Goal: Information Seeking & Learning: Learn about a topic

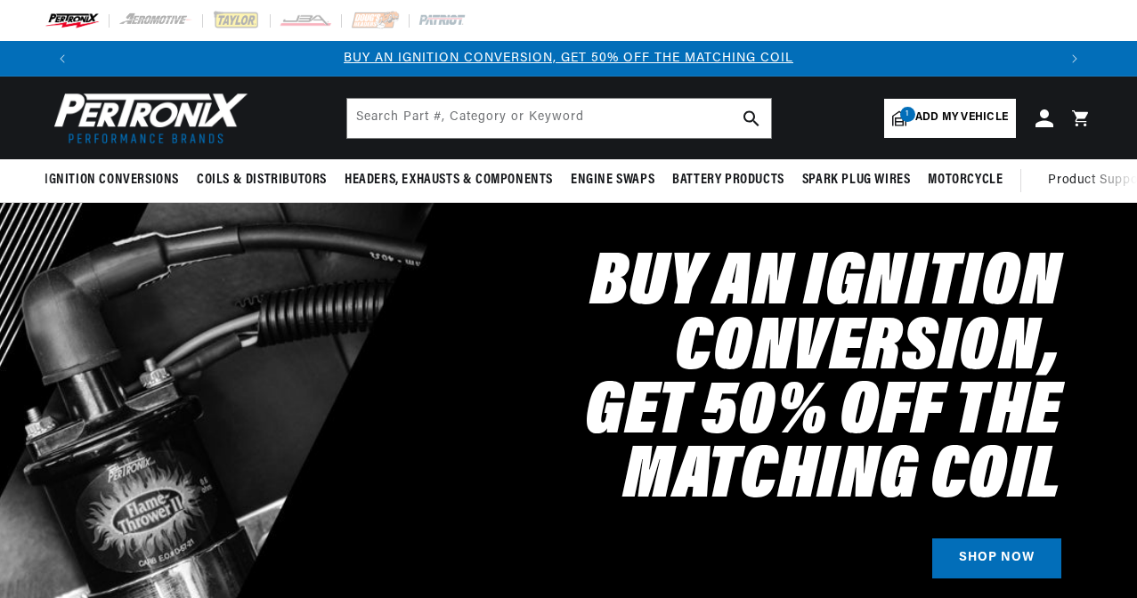
select select "1971"
select select "MG"
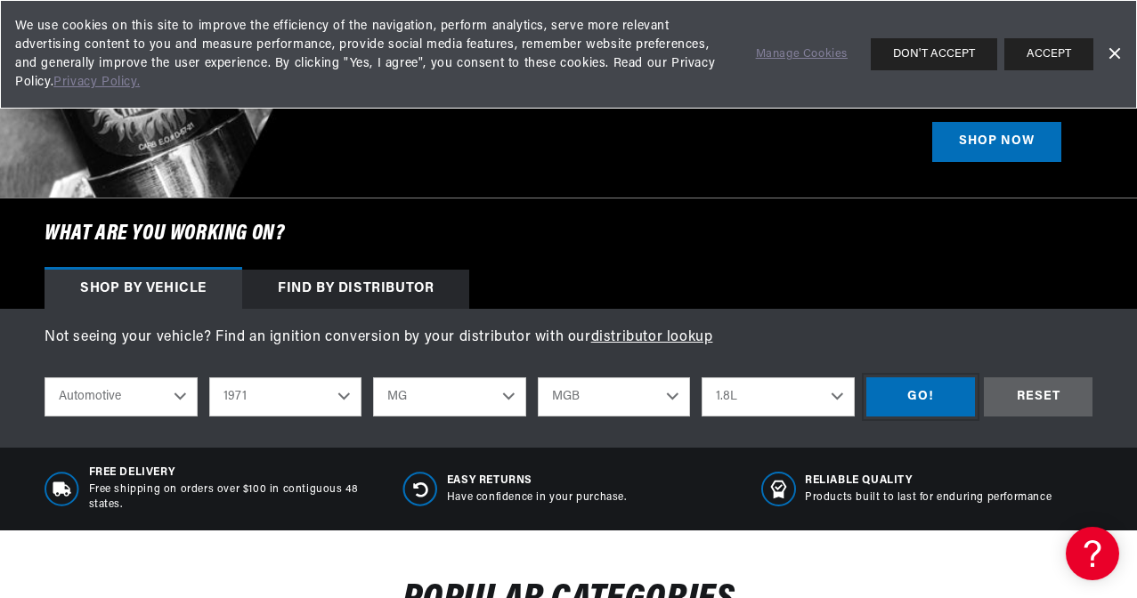
scroll to position [0, 1953]
click at [929, 385] on div "GO!" at bounding box center [920, 397] width 109 height 40
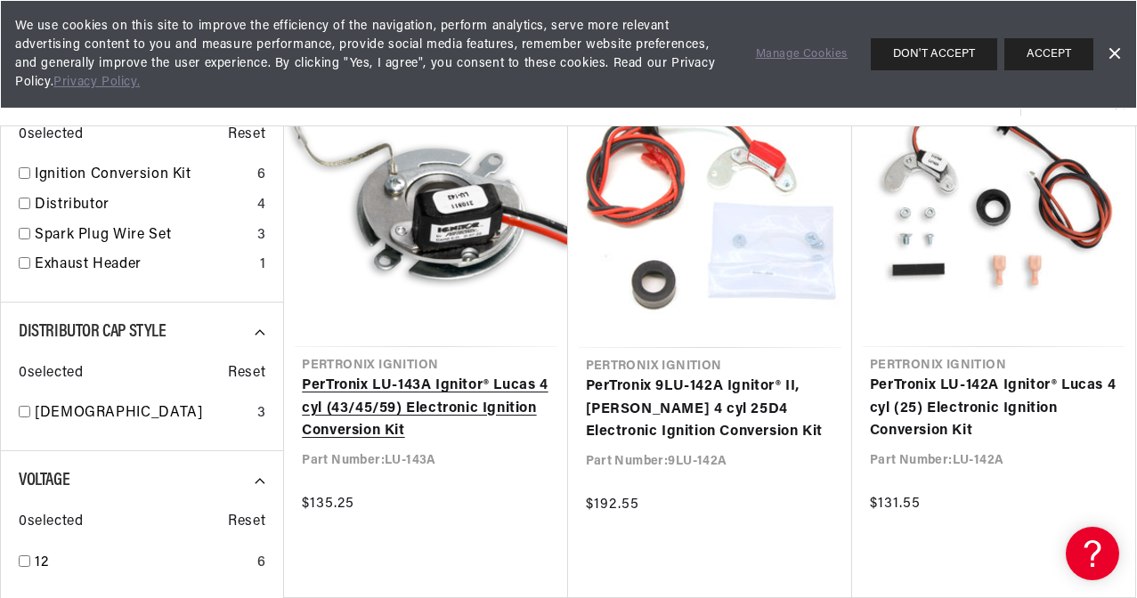
click at [426, 401] on link "PerTronix LU-143A Ignitor® Lucas 4 cyl (43/45/59) Electronic Ignition Conversio…" at bounding box center [425, 409] width 247 height 69
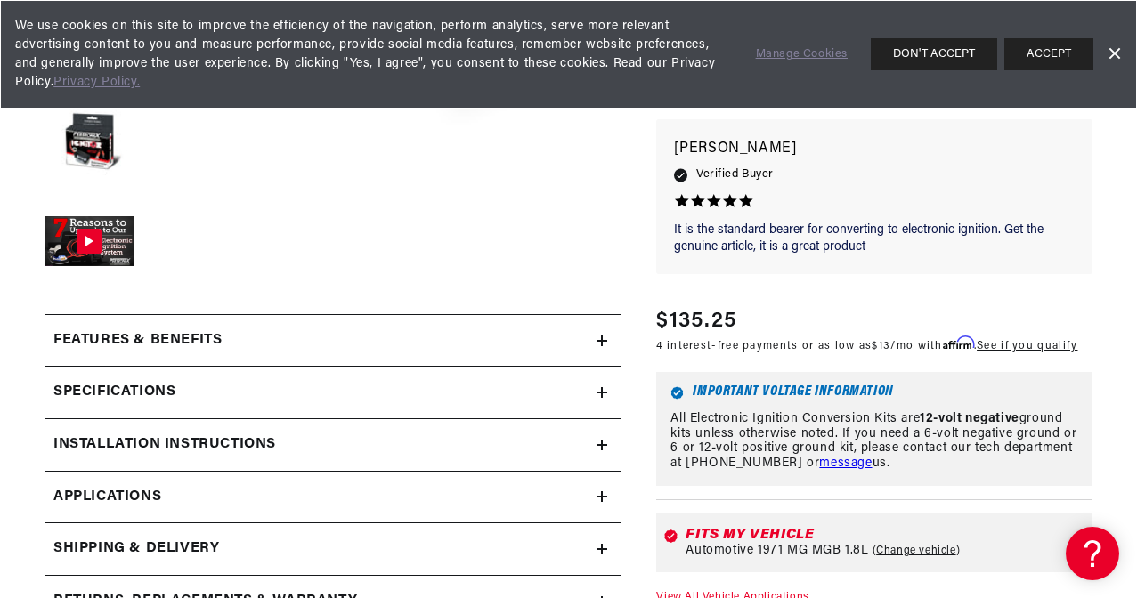
click at [602, 392] on icon at bounding box center [602, 392] width 0 height 11
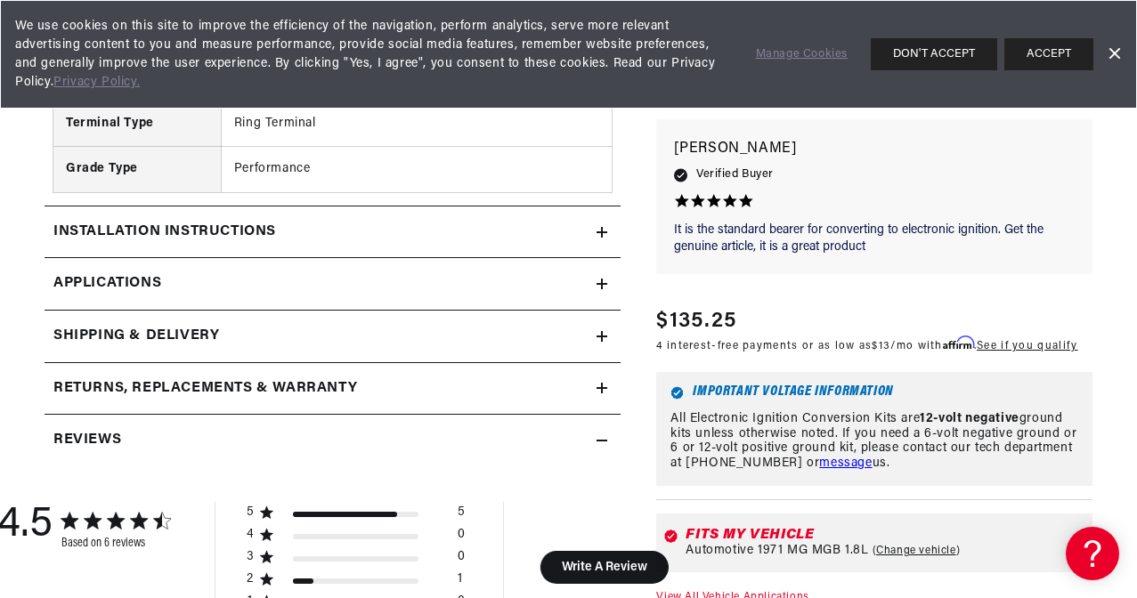
scroll to position [0, 977]
click at [604, 271] on link "Applications" at bounding box center [333, 284] width 576 height 53
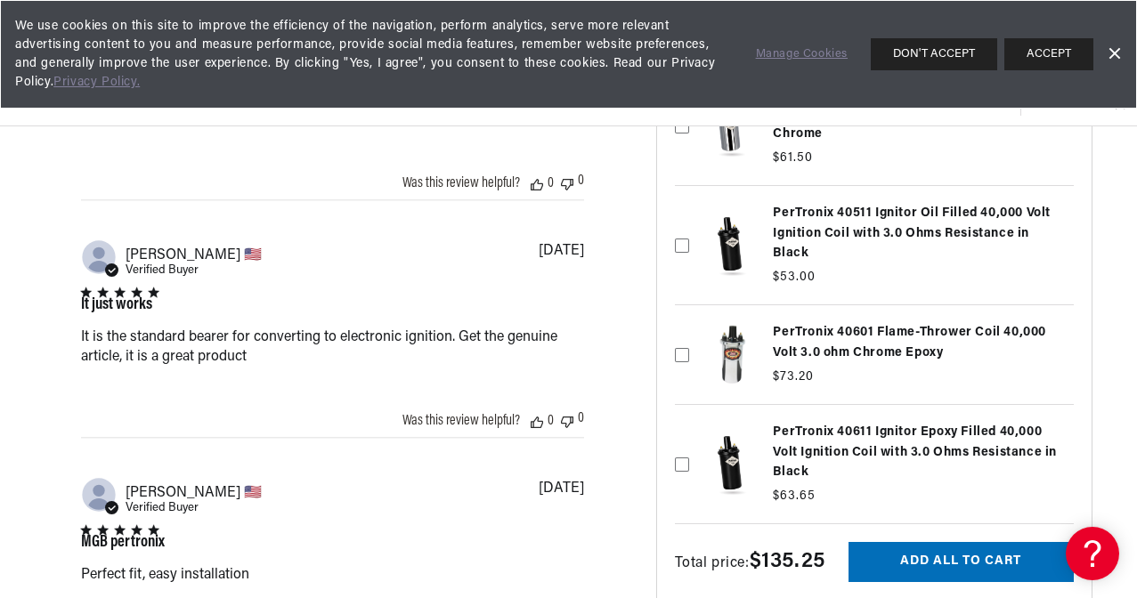
scroll to position [2501, 0]
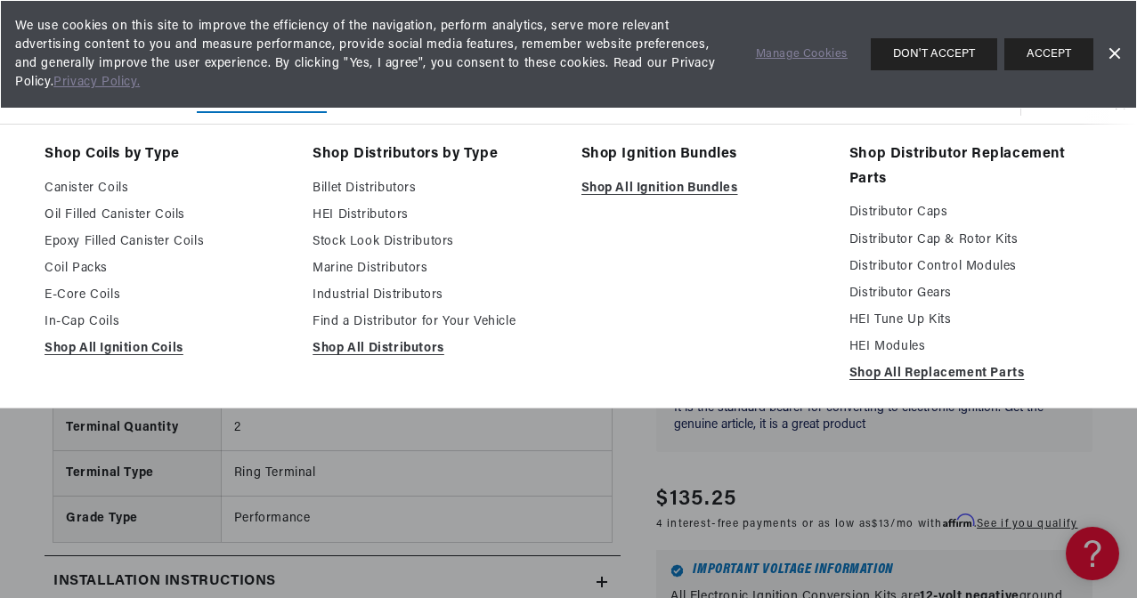
scroll to position [1173, 0]
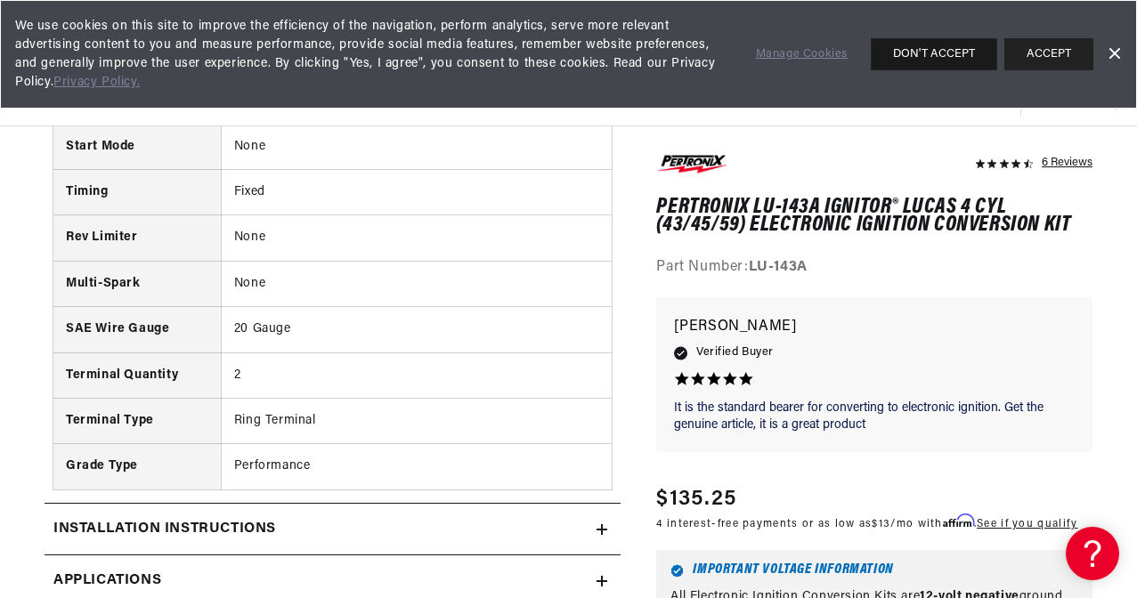
click at [955, 50] on button "DON'T ACCEPT" at bounding box center [934, 54] width 126 height 32
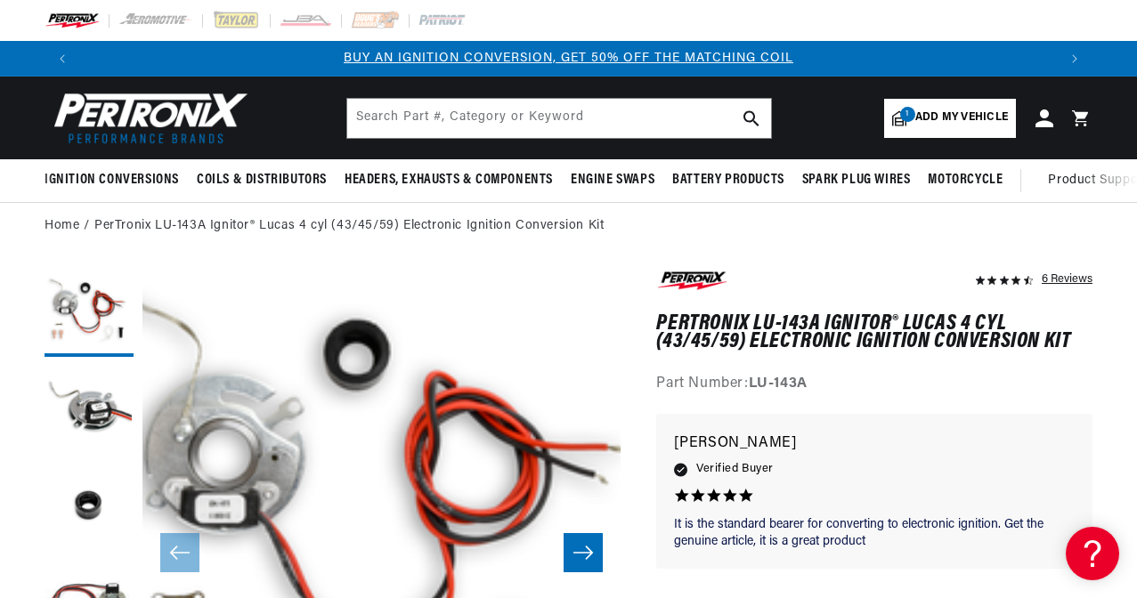
scroll to position [0, 977]
click at [953, 114] on span "Add my vehicle" at bounding box center [961, 118] width 93 height 17
select select "Year"
select select "Make"
select select "Model"
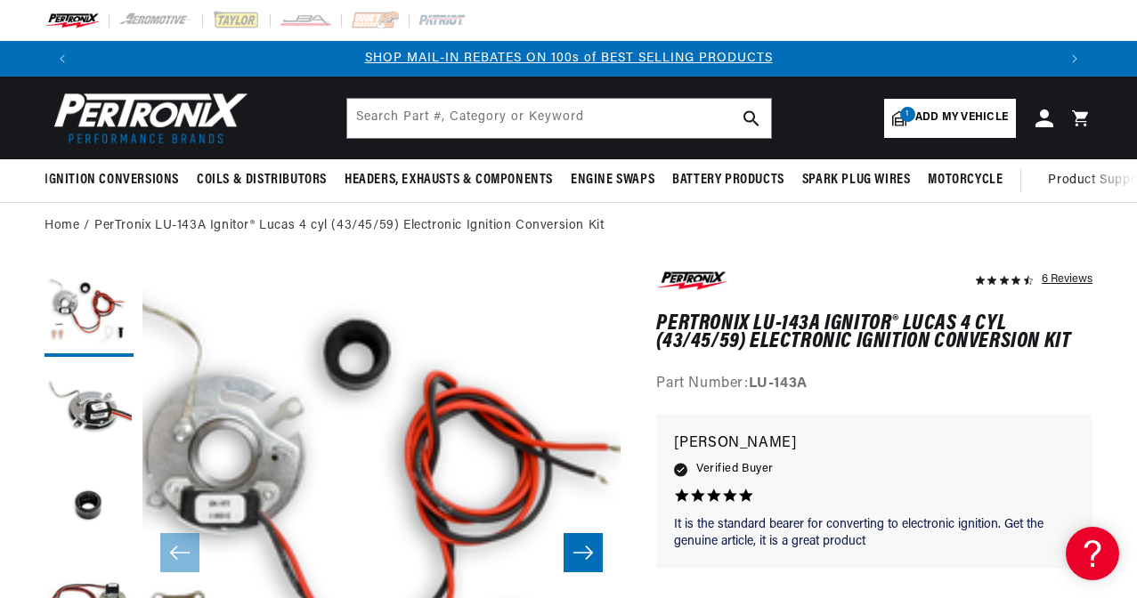
select select "Engine"
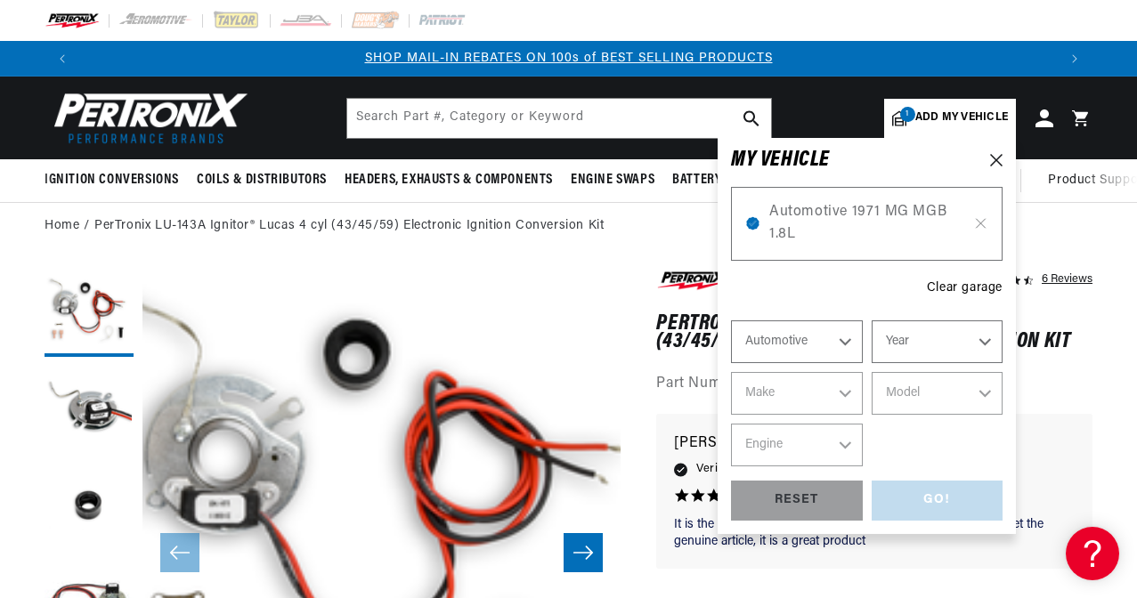
click at [952, 113] on span "Add my vehicle" at bounding box center [961, 118] width 93 height 17
click at [946, 229] on span "Automotive 1971 MG MGB 1.8L" at bounding box center [866, 223] width 195 height 45
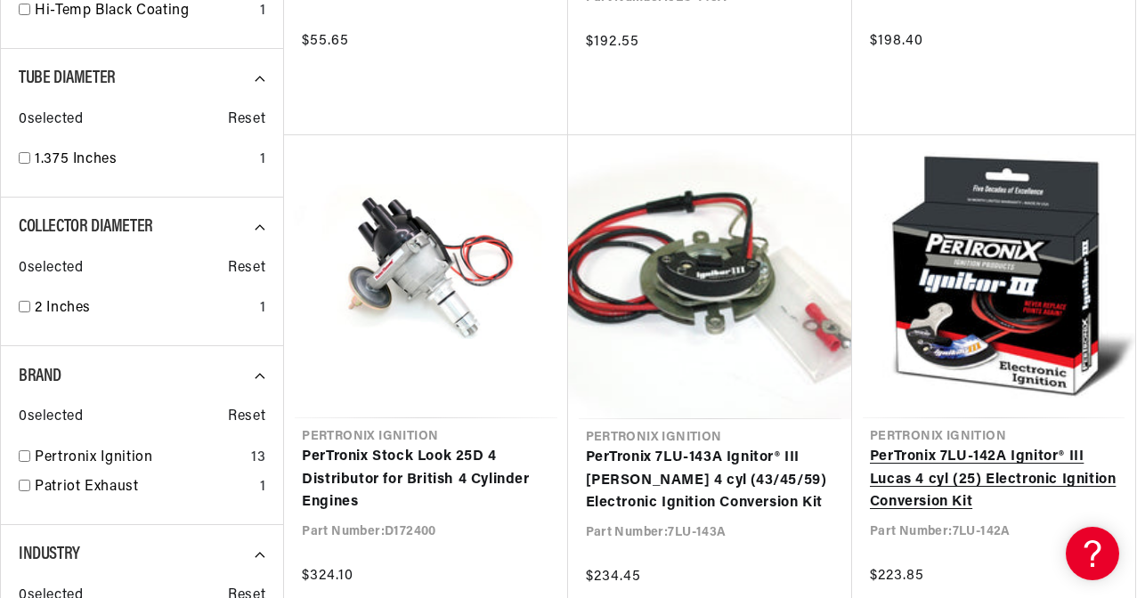
scroll to position [0, 977]
click at [939, 482] on link "PerTronix 7LU-142A Ignitor® III Lucas 4 cyl (25) Electronic Ignition Conversion…" at bounding box center [993, 480] width 247 height 69
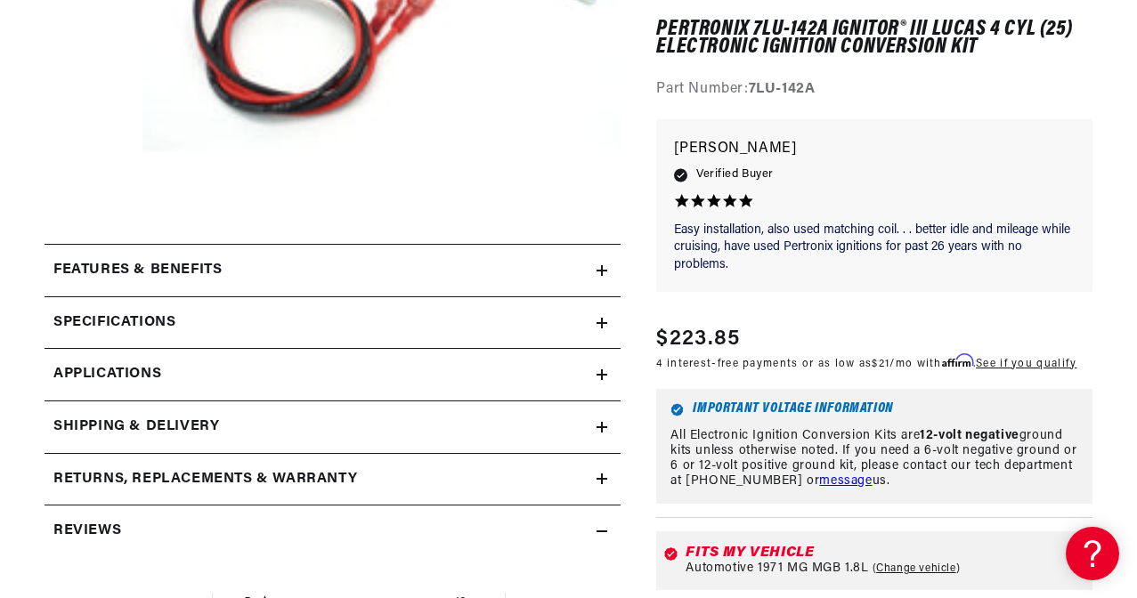
click at [602, 373] on icon at bounding box center [602, 374] width 0 height 11
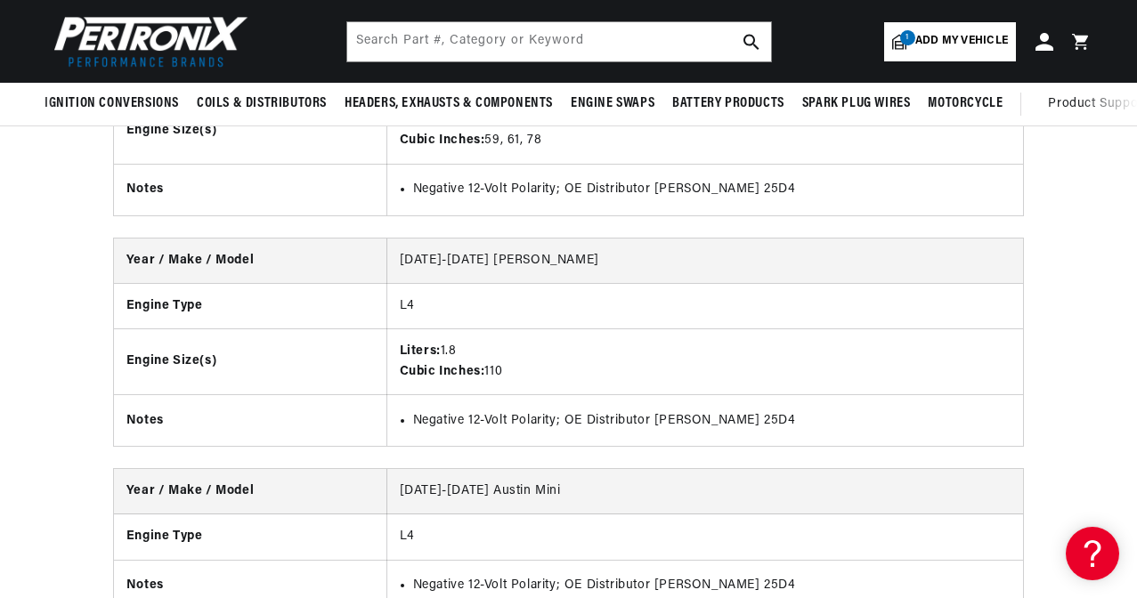
scroll to position [4694, 0]
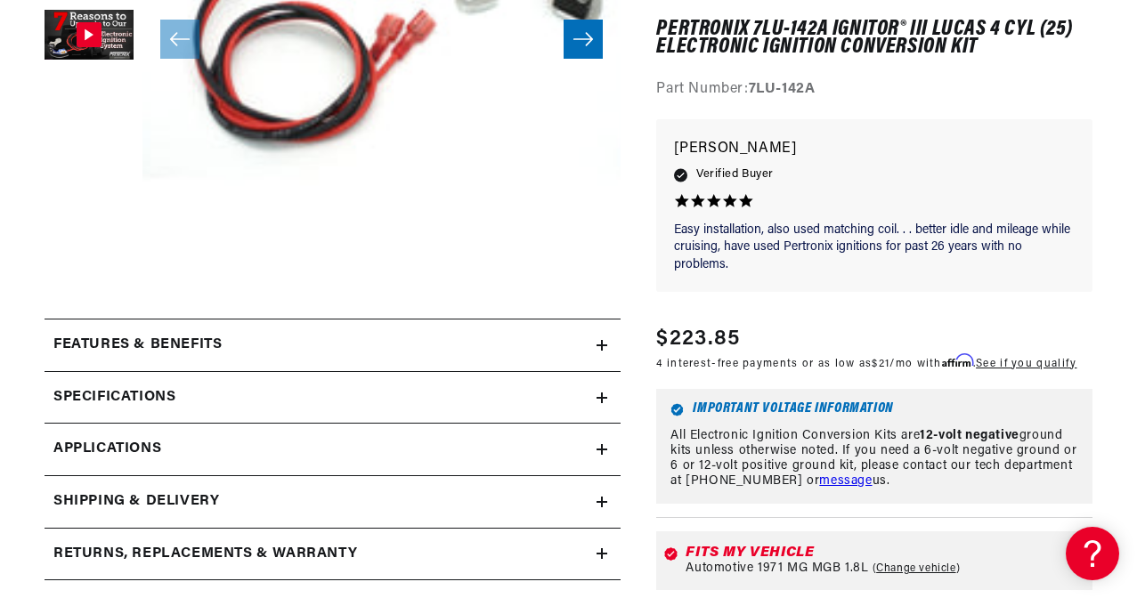
scroll to position [0, 1953]
click at [598, 393] on icon at bounding box center [601, 398] width 11 height 11
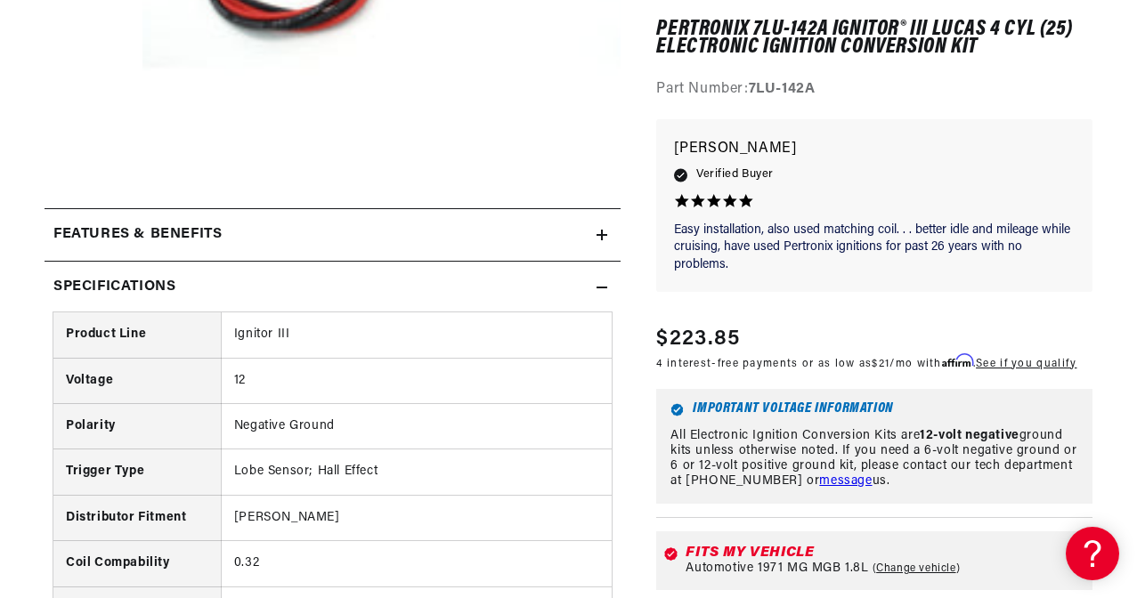
scroll to position [584, 0]
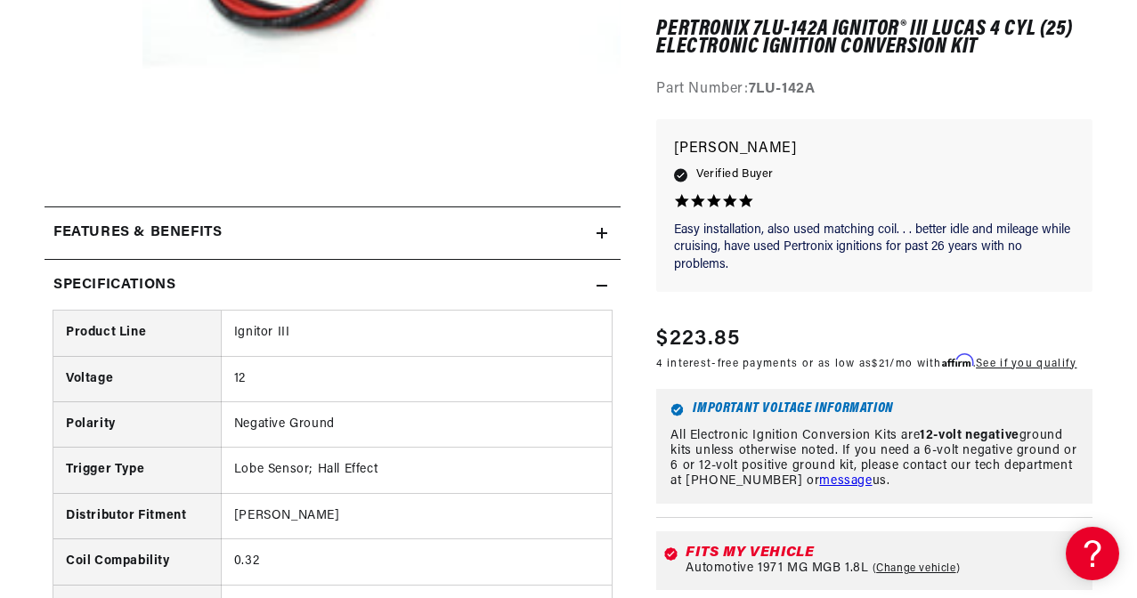
click at [604, 233] on icon at bounding box center [601, 233] width 11 height 0
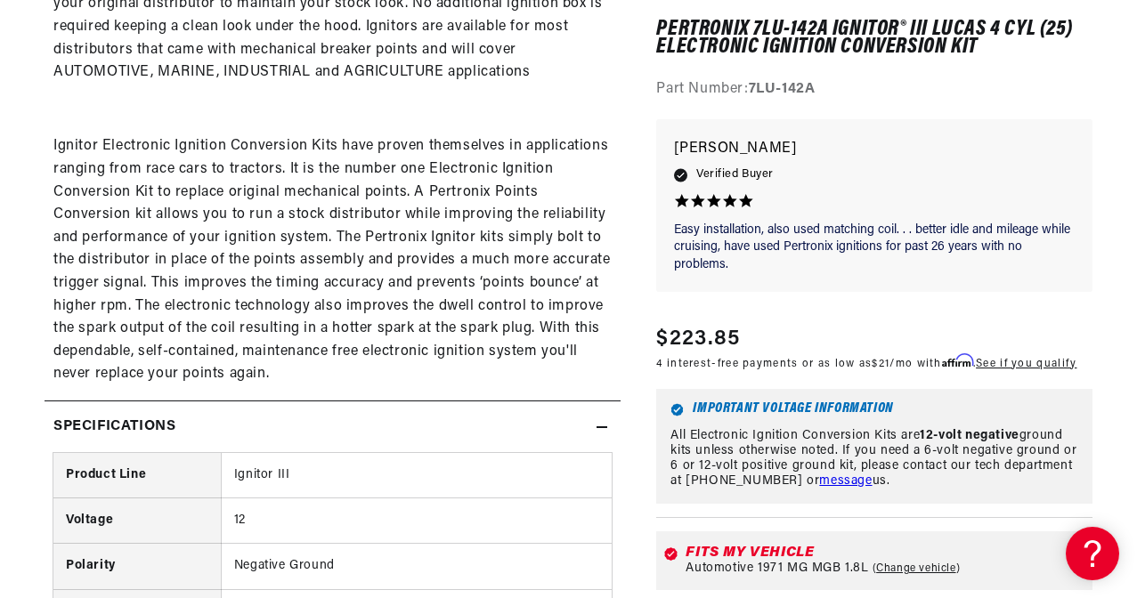
scroll to position [1178, 0]
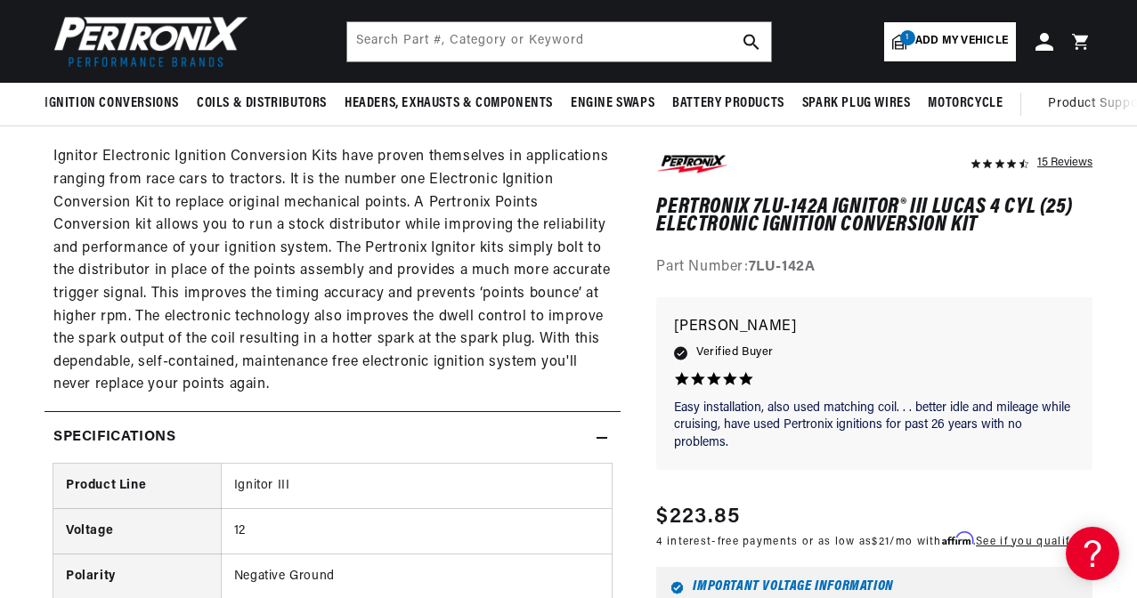
click at [604, 433] on icon at bounding box center [601, 438] width 11 height 11
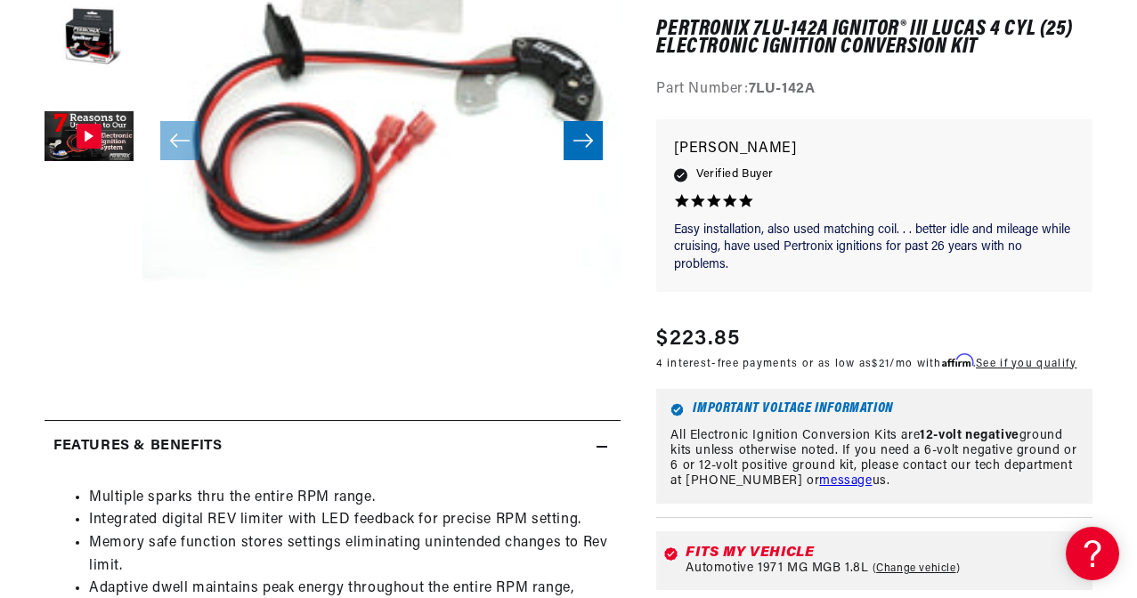
scroll to position [385, 0]
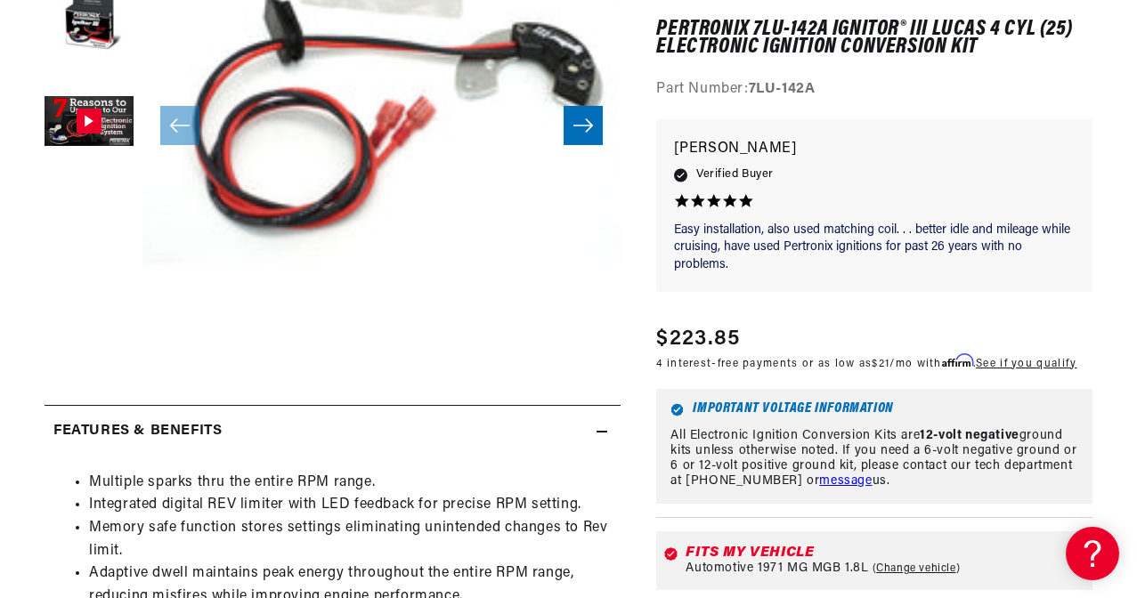
click at [603, 429] on icon at bounding box center [601, 431] width 11 height 11
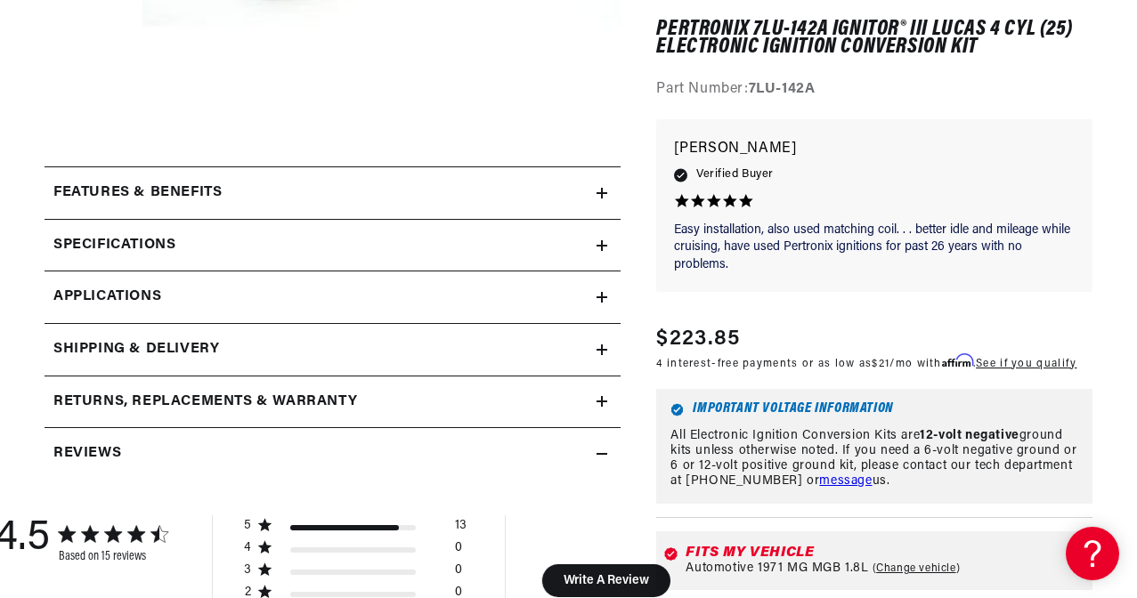
scroll to position [635, 0]
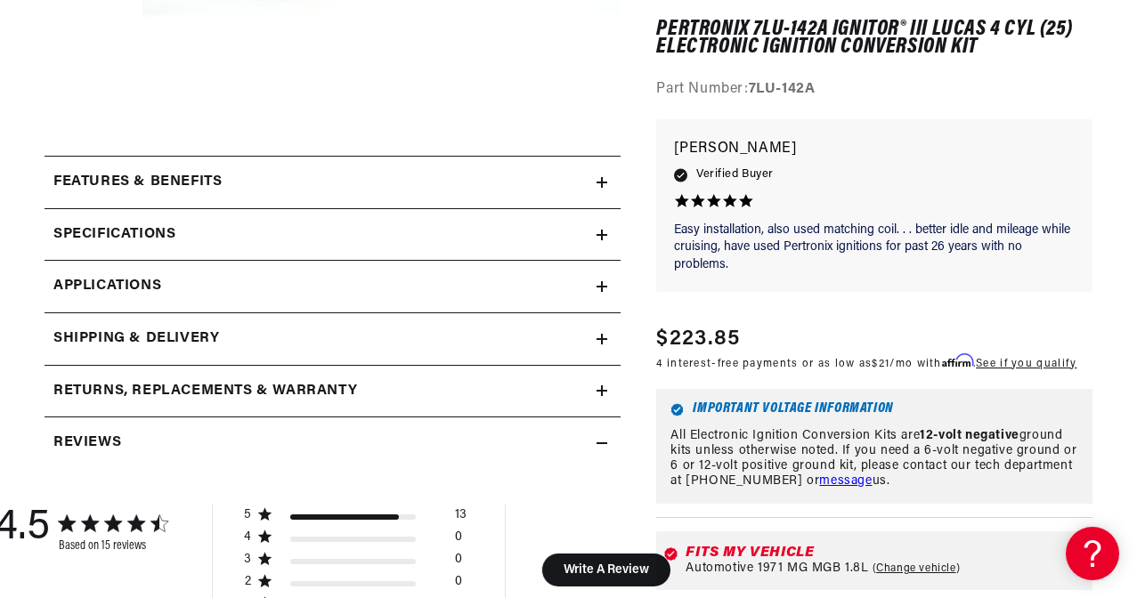
click at [604, 438] on icon at bounding box center [601, 443] width 11 height 11
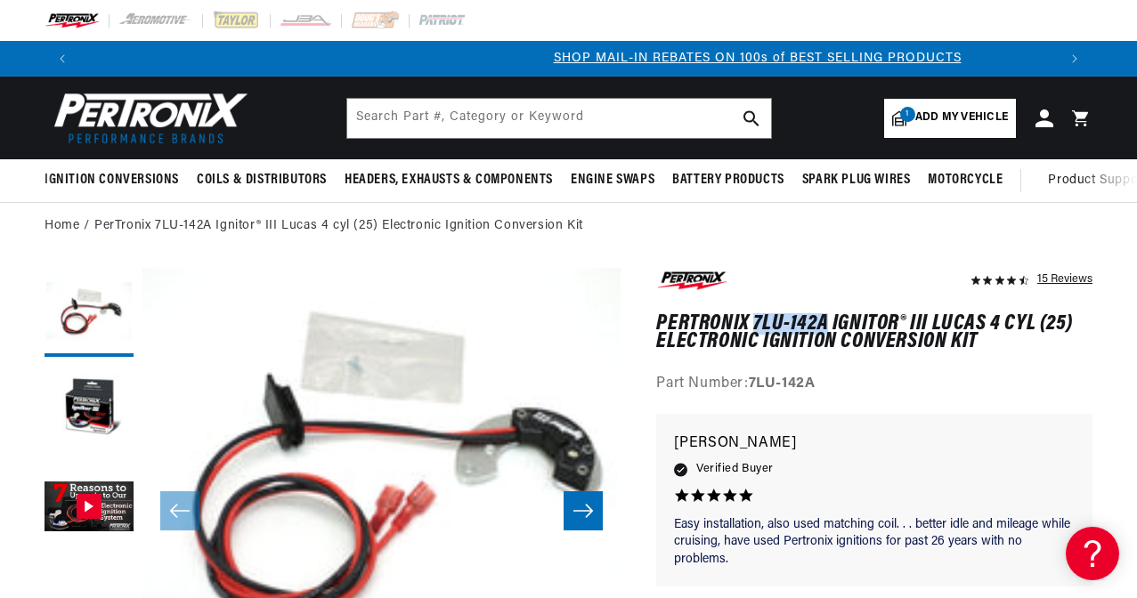
scroll to position [0, 977]
drag, startPoint x: 755, startPoint y: 321, endPoint x: 827, endPoint y: 322, distance: 72.1
click at [827, 322] on h1 "PerTronix 7LU-142A Ignitor® III Lucas 4 cyl (25) Electronic Ignition Conversion…" at bounding box center [874, 333] width 436 height 37
copy h1 "7LU-142A"
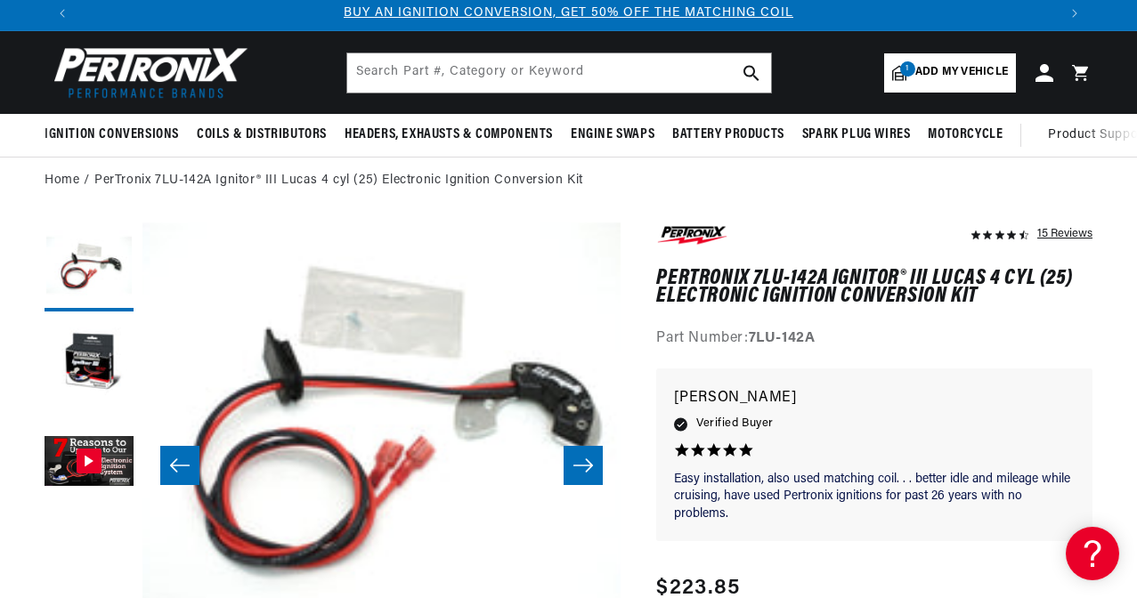
scroll to position [0, 778]
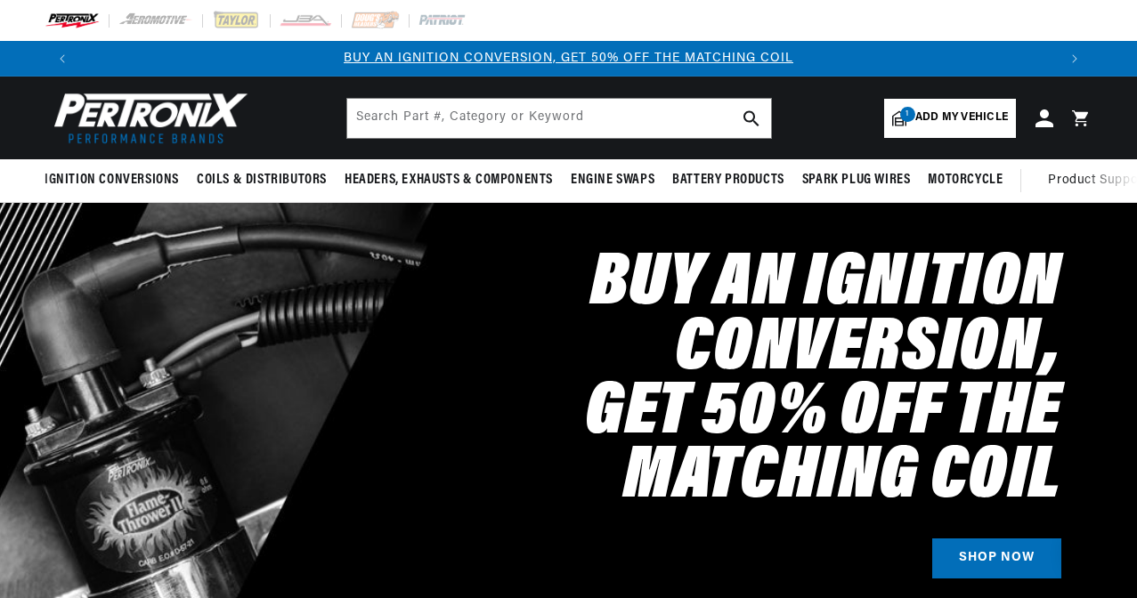
select select "1971"
select select "MG"
select select "1971"
select select "MG"
